Goal: Communication & Community: Answer question/provide support

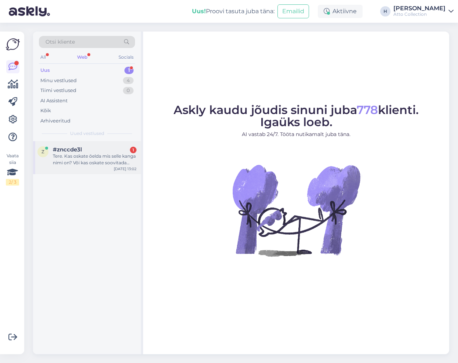
click at [84, 158] on div "Tere. Kas oskate õelda mis selle kanga nimi on? Või kas oskate soovitada [PERSO…" at bounding box center [95, 159] width 84 height 13
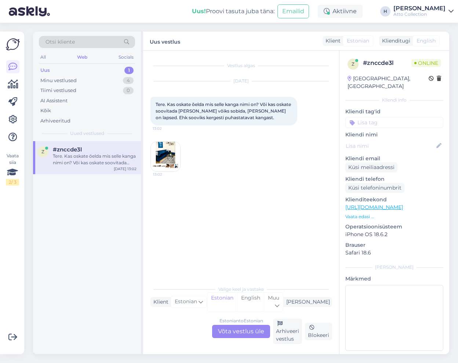
click at [234, 332] on div "Estonian to Estonian Võta vestlus üle" at bounding box center [241, 331] width 58 height 13
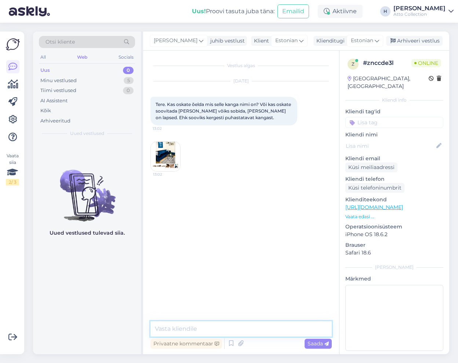
click at [237, 326] on textarea at bounding box center [240, 328] width 181 height 15
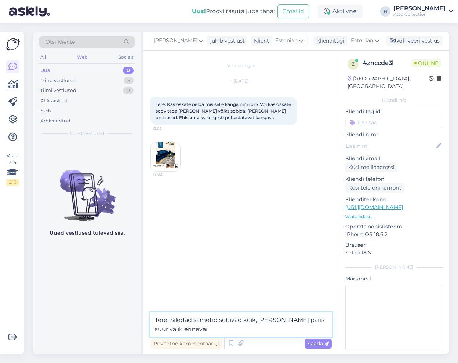
type textarea "Tere! Siledad sametid sobivad kõik, [PERSON_NAME] päris suur valik erinevaid"
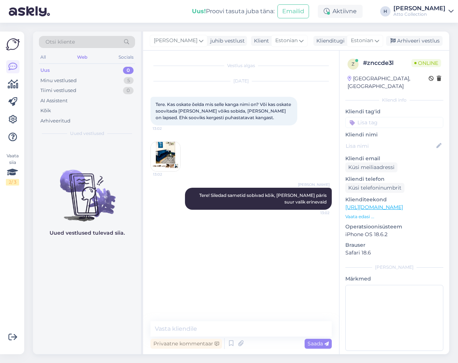
click at [167, 156] on img at bounding box center [165, 156] width 29 height 29
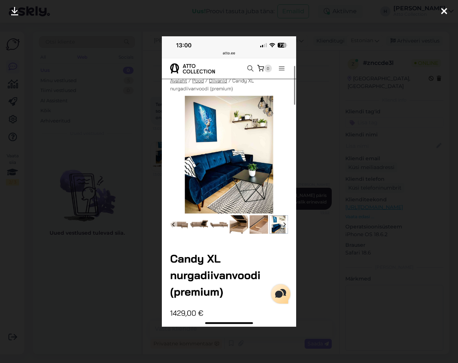
click at [240, 166] on img at bounding box center [229, 181] width 134 height 291
drag, startPoint x: 444, startPoint y: 11, endPoint x: 235, endPoint y: 295, distance: 352.9
click at [444, 11] on icon at bounding box center [444, 12] width 6 height 10
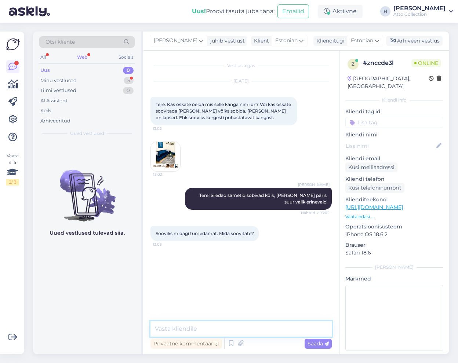
click at [203, 327] on textarea at bounding box center [240, 328] width 181 height 15
click at [200, 333] on textarea at bounding box center [240, 328] width 181 height 15
type textarea "P"
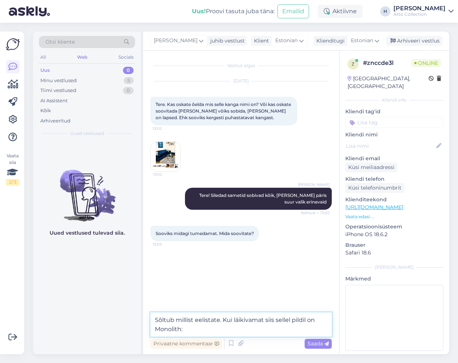
click at [240, 331] on textarea "Sõltub millist eelistate. Kui läikivamat siis sellel pildil on Monolith:" at bounding box center [240, 325] width 181 height 24
paste textarea "[URL][DOMAIN_NAME][PERSON_NAME]"
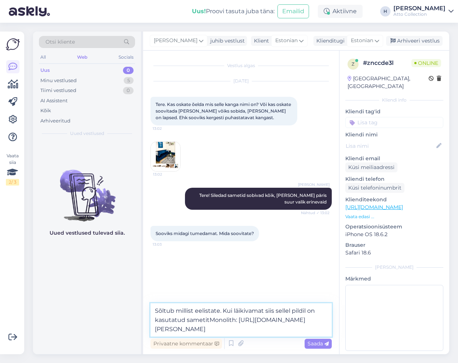
type textarea "Sõltub millist eelistate. Kui läikivamat siis sellel pildil on kasutatud sameti…"
click at [317, 329] on textarea "Sõltub millist eelistate. Kui läikivamat siis sellel pildil on kasutatud sameti…" at bounding box center [240, 319] width 181 height 33
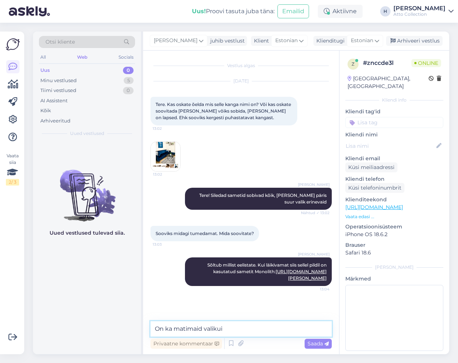
type textarea "On ka matimaid valikuid"
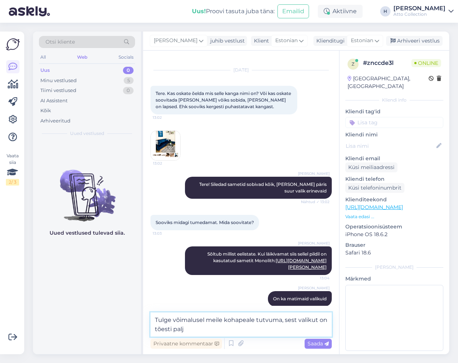
type textarea "Tulge võimalusel meile kohapeale tutvuma, sest valikut on tõesti palju"
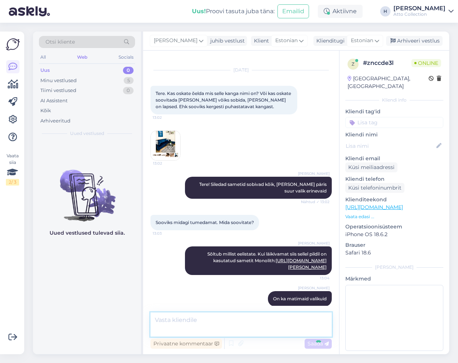
scroll to position [49, 0]
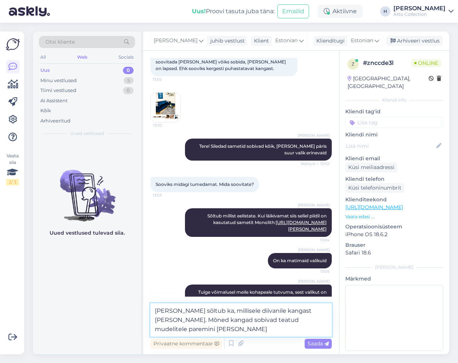
type textarea "[PERSON_NAME] sõltub ka, millisele diivanile kangast [PERSON_NAME]. Mõned kanga…"
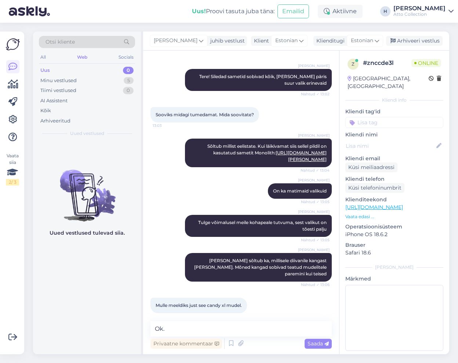
scroll to position [157, 0]
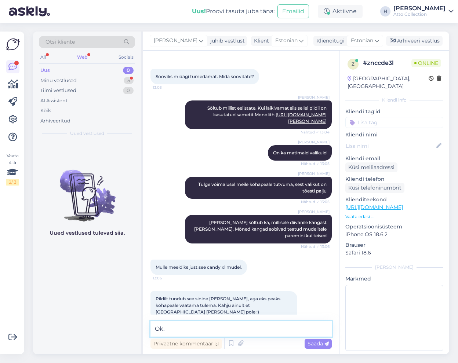
click at [210, 325] on textarea "Ok." at bounding box center [240, 328] width 181 height 15
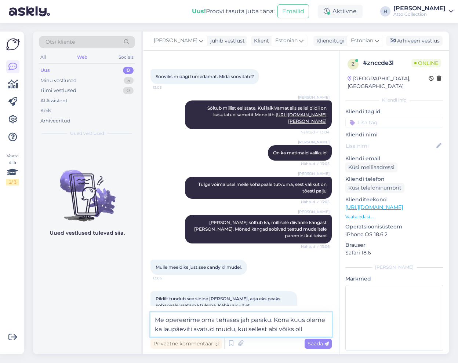
type textarea "Me opereerime oma tehases jah paraku. Korra kuus oleme ka laupäeviti avatud mui…"
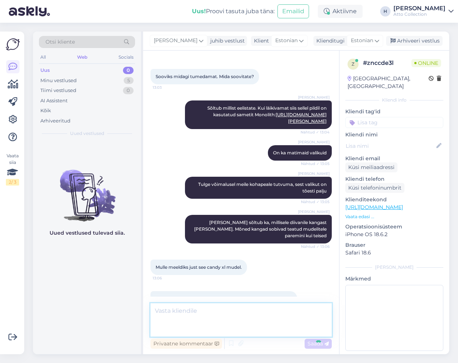
scroll to position [195, 0]
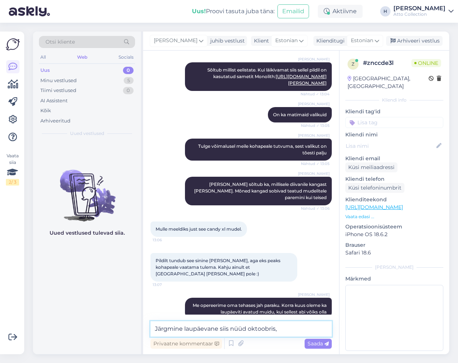
click at [248, 331] on textarea "Järgmine laupäevane siis nüüd oktoobris," at bounding box center [240, 328] width 181 height 15
click at [284, 330] on textarea "Järgmine laupäevane siis nüüd oktoobris," at bounding box center [240, 328] width 181 height 15
click at [306, 328] on textarea "Järgmine laupäevane siis nüüd juba üsna pea," at bounding box center [240, 328] width 181 height 15
type textarea "Järgmine laupäevane siis nüüd juba üsna pea, [DATE]"
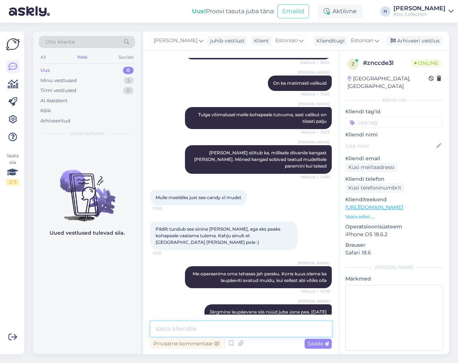
click at [201, 329] on textarea at bounding box center [240, 328] width 181 height 15
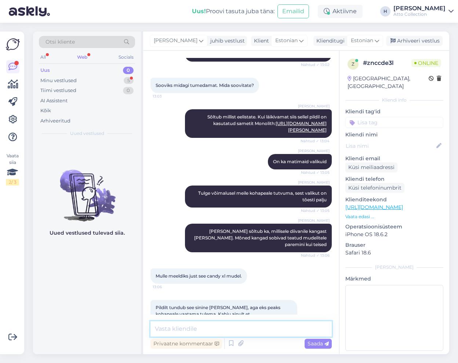
scroll to position [258, 0]
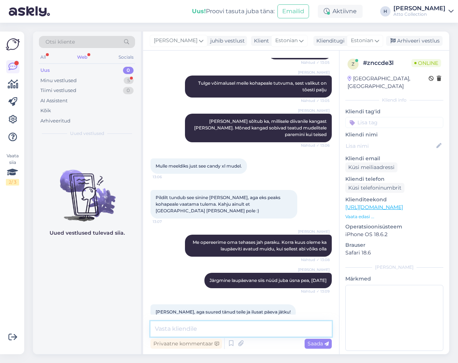
click at [193, 327] on textarea at bounding box center [240, 328] width 181 height 15
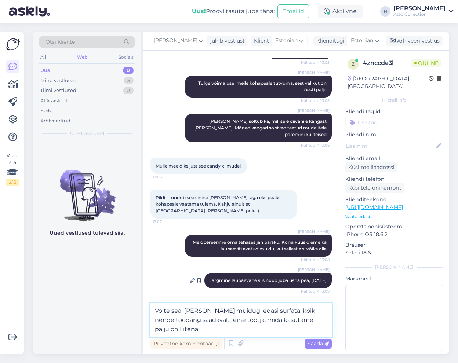
paste textarea "[URL][DOMAIN_NAME]"
type textarea "Võite seal [PERSON_NAME] muidugi edasi surfata, kõik nende toodang saadaval. Te…"
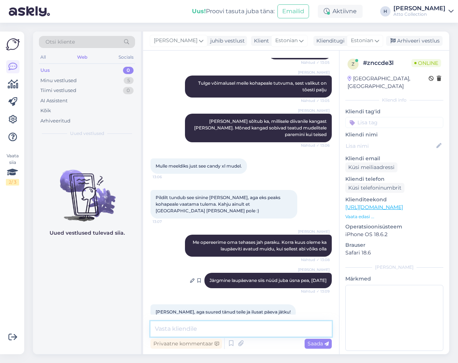
scroll to position [310, 0]
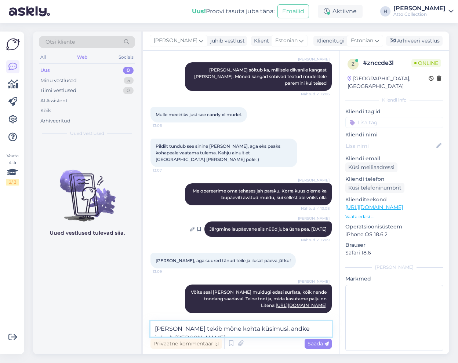
type textarea "[PERSON_NAME] tekib mõne kohta küsimusi, andke julgelt [PERSON_NAME]"
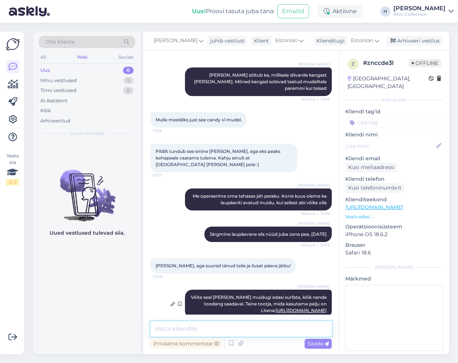
scroll to position [341, 0]
